Goal: Task Accomplishment & Management: Use online tool/utility

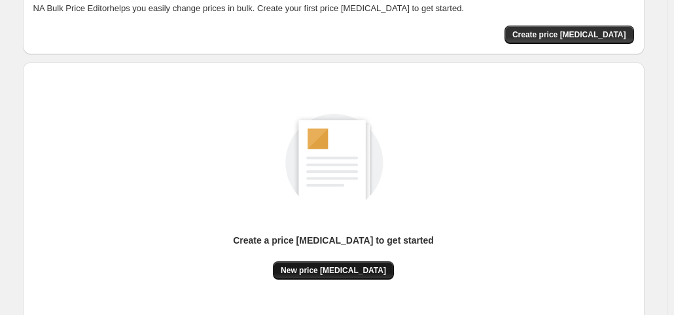
scroll to position [175, 0]
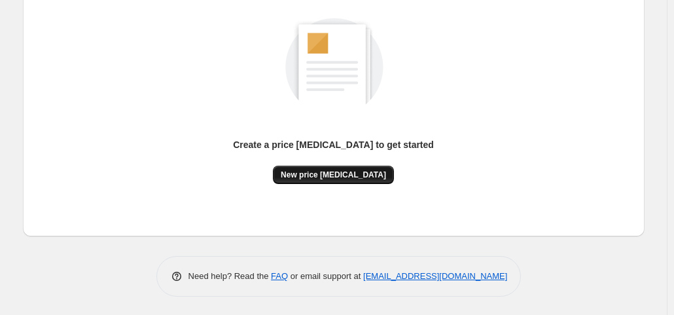
click at [355, 177] on span "New price [MEDICAL_DATA]" at bounding box center [333, 175] width 105 height 10
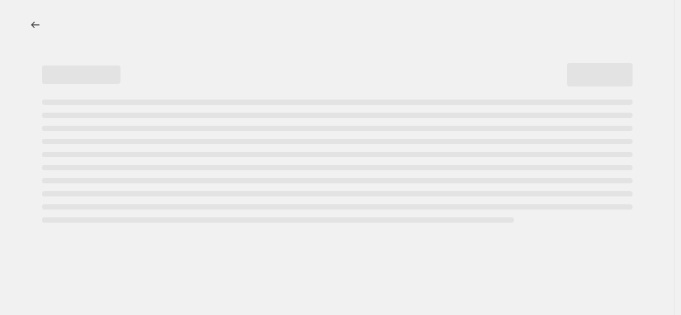
select select "percentage"
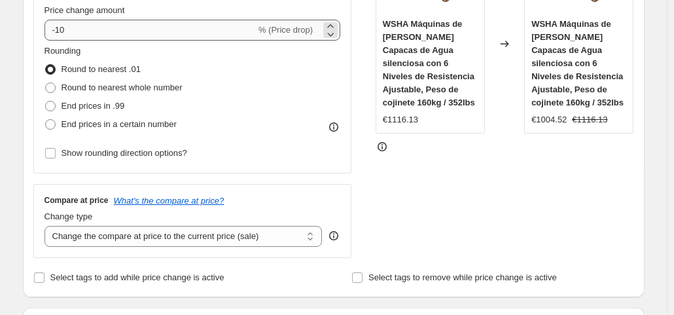
scroll to position [221, 0]
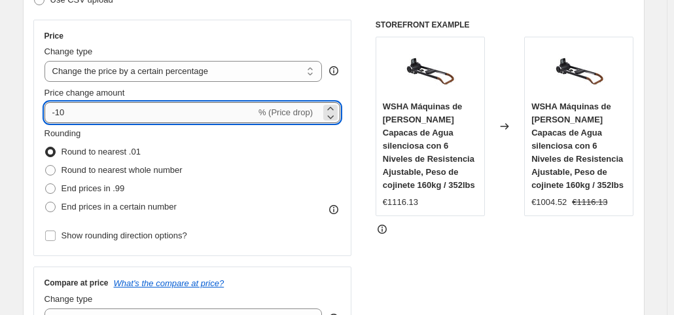
click at [113, 117] on input "-10" at bounding box center [150, 112] width 211 height 21
type input "-1"
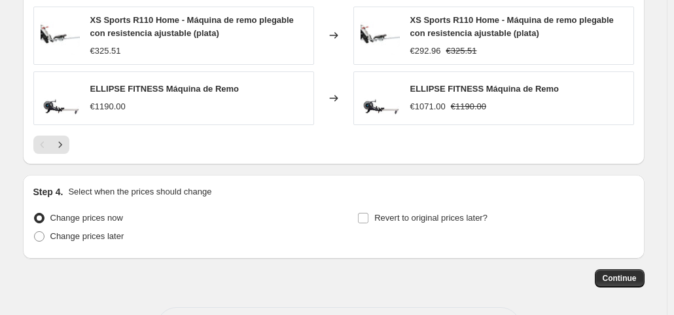
scroll to position [1072, 0]
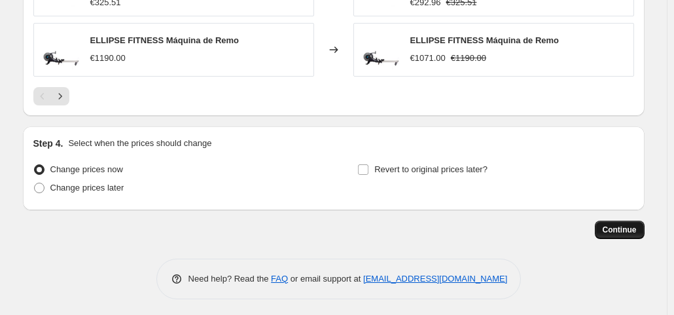
type input "-35"
click at [636, 230] on span "Continue" at bounding box center [620, 230] width 34 height 10
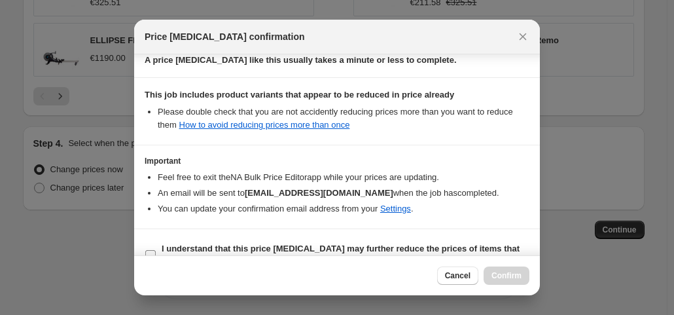
scroll to position [234, 0]
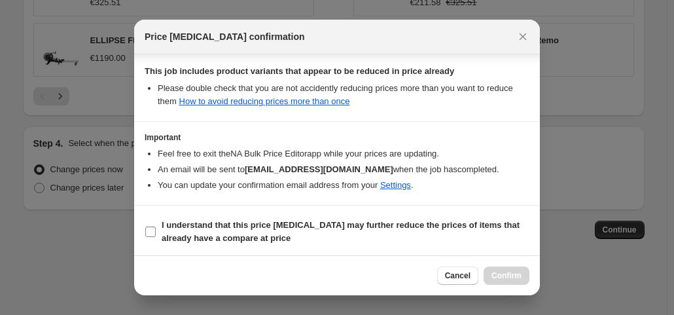
click at [146, 227] on input "I understand that this price change job may further reduce the prices of items …" at bounding box center [150, 232] width 10 height 10
checkbox input "true"
click at [513, 283] on button "Confirm" at bounding box center [507, 275] width 46 height 18
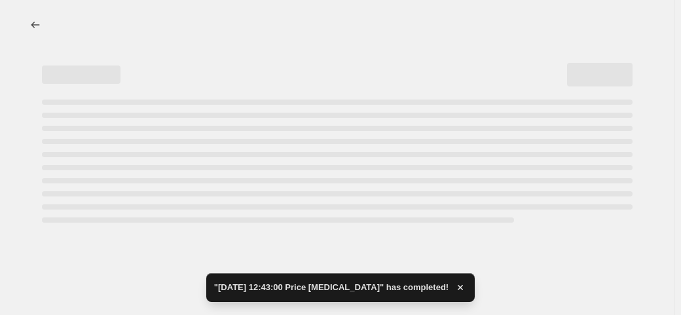
select select "percentage"
